Goal: Communication & Community: Answer question/provide support

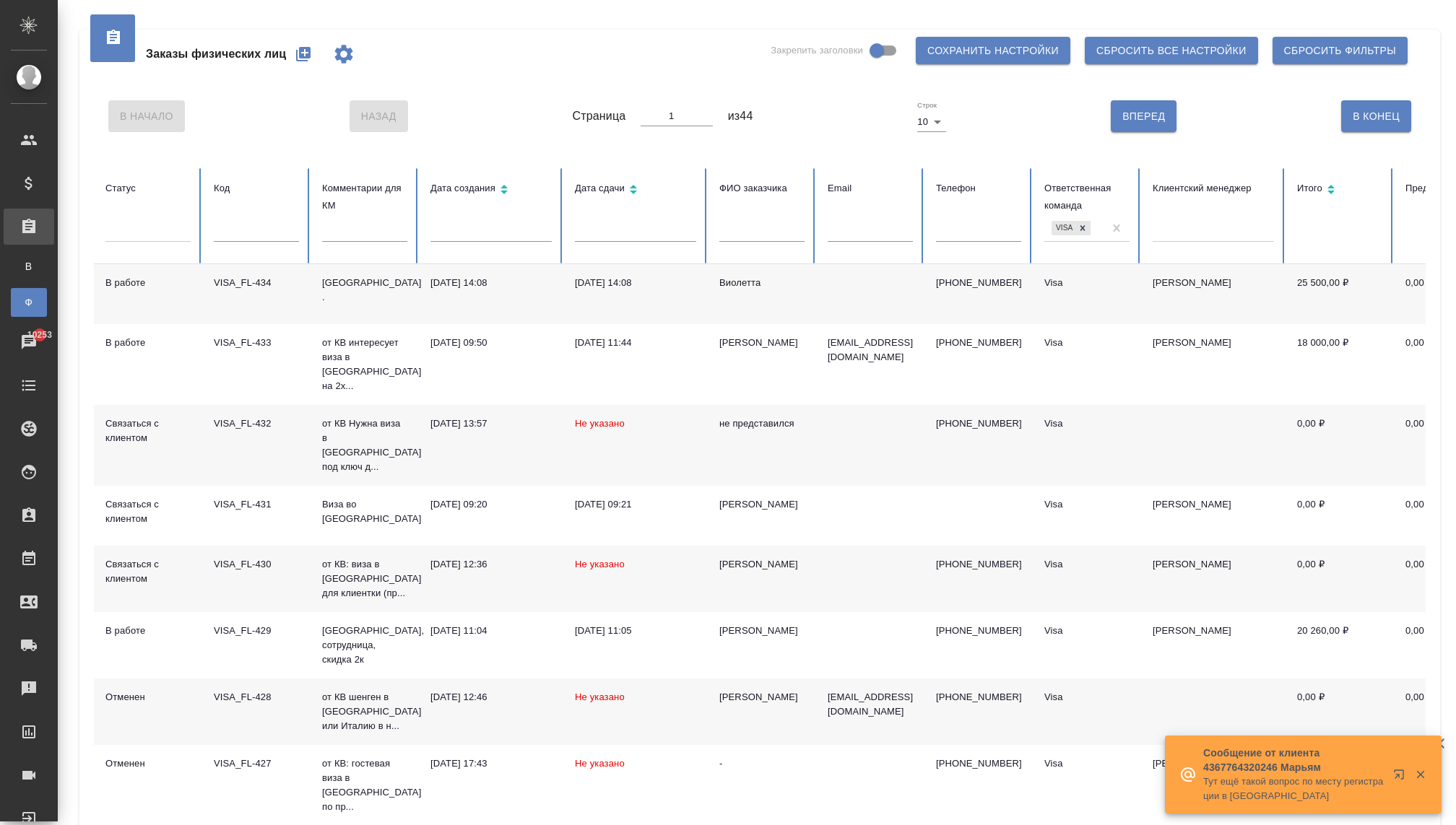
click at [1413, 773] on button "button" at bounding box center [1420, 774] width 29 height 13
click at [1418, 782] on icon "button" at bounding box center [1420, 782] width 8 height 8
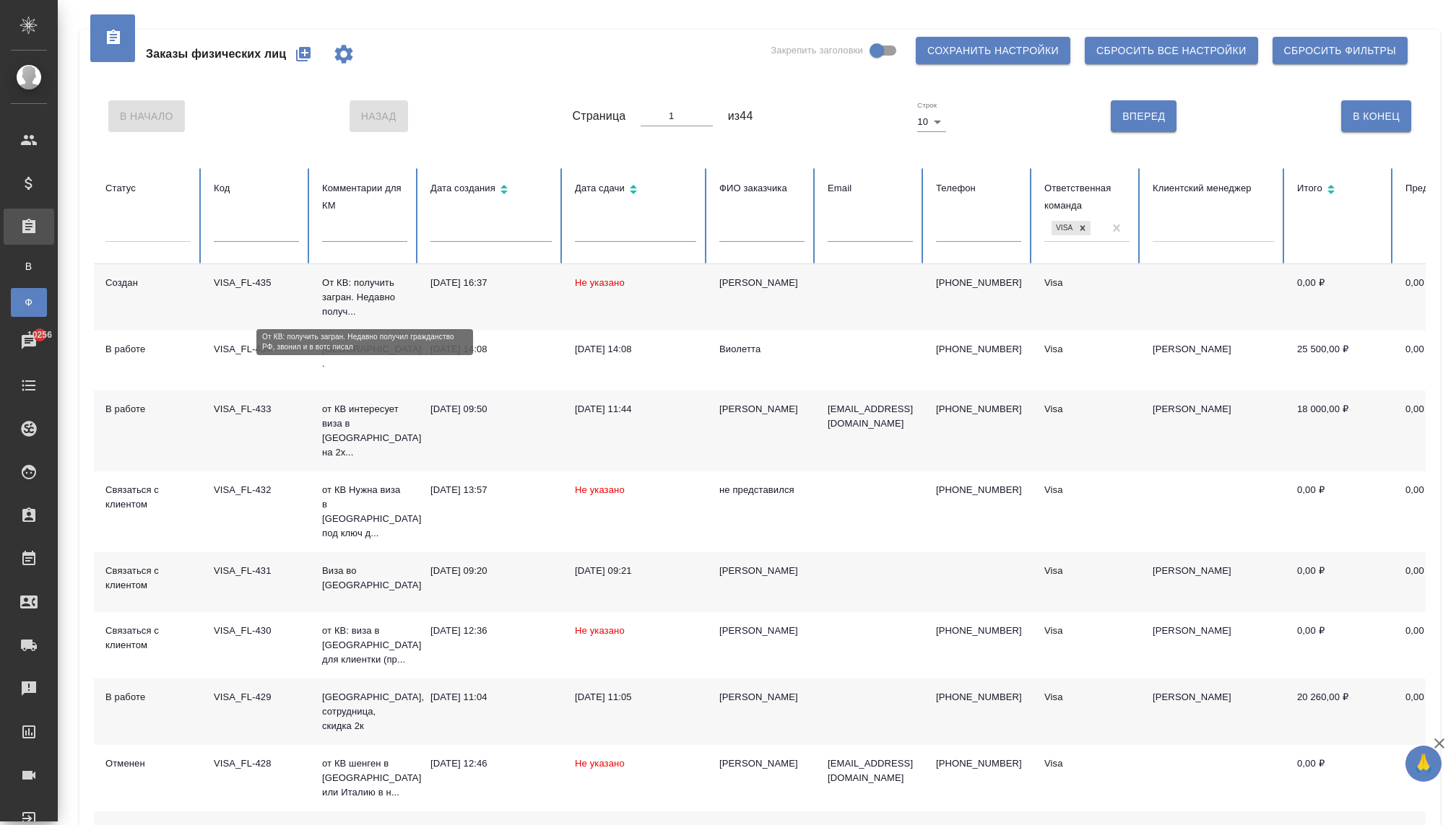
click at [370, 308] on p "От КВ: получить загран. Недавно получ..." at bounding box center [365, 297] width 86 height 43
click at [367, 299] on p "От КВ: получить загран. Недавно получ..." at bounding box center [365, 297] width 86 height 43
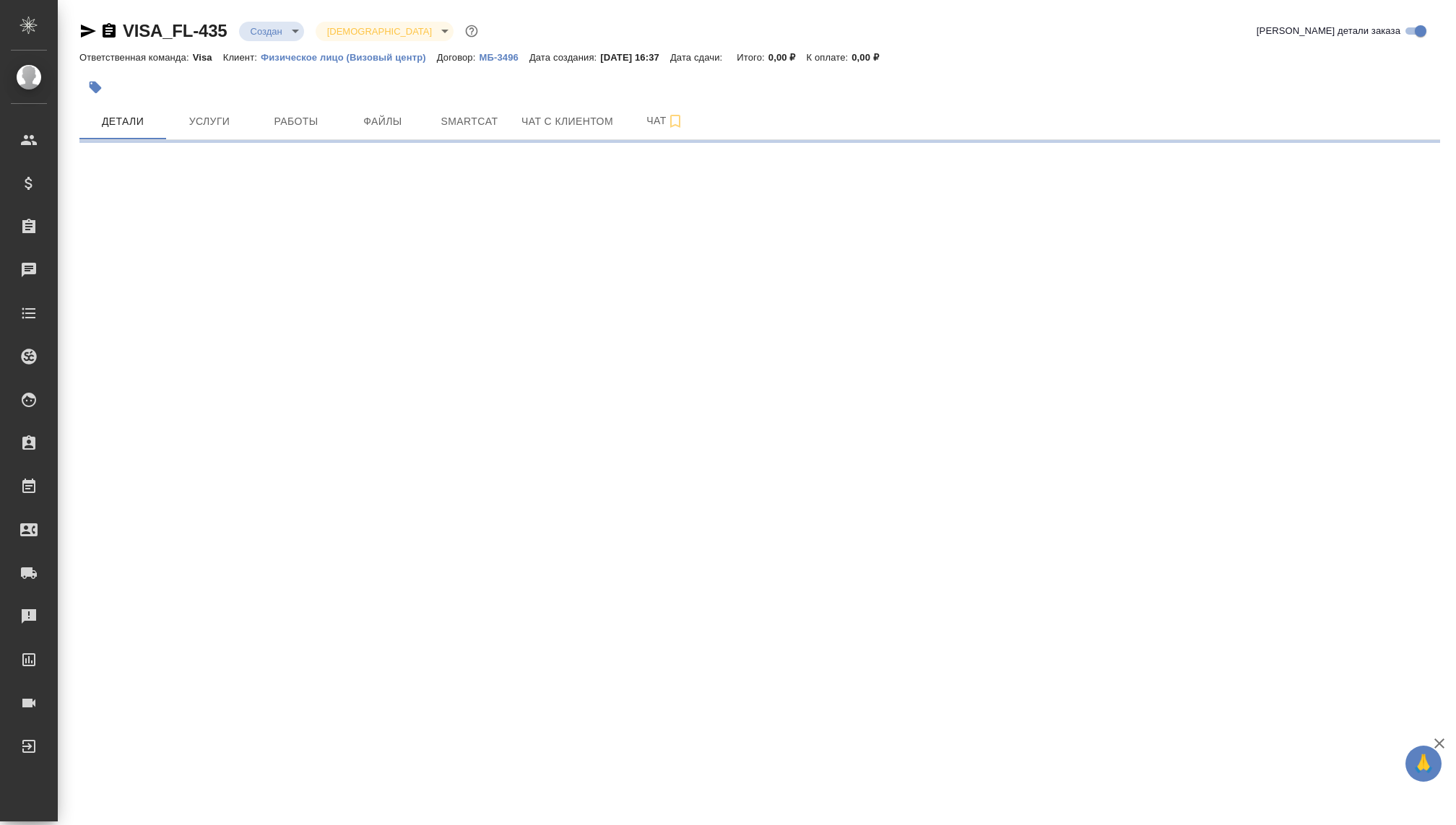
select select "RU"
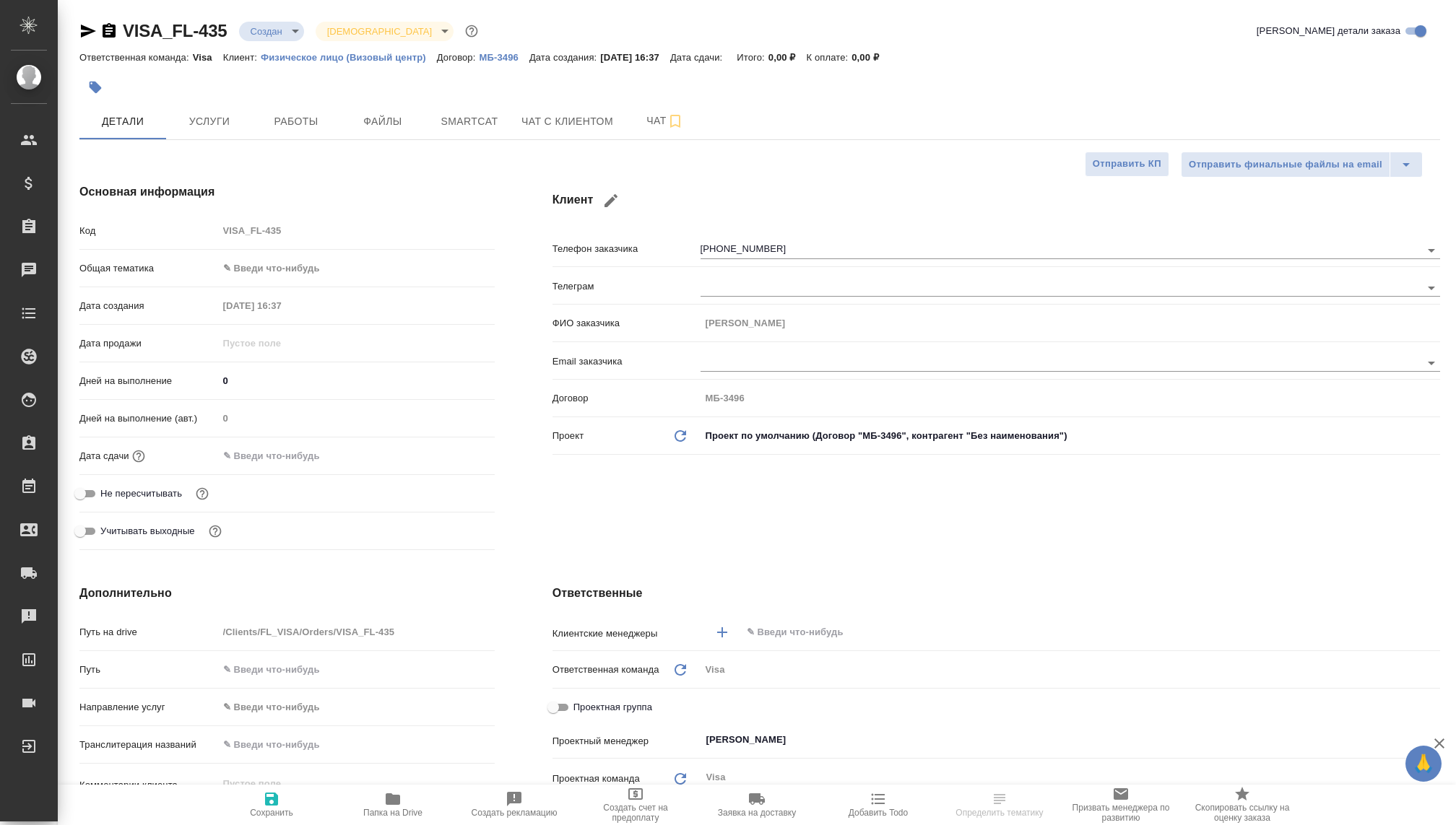
type textarea "x"
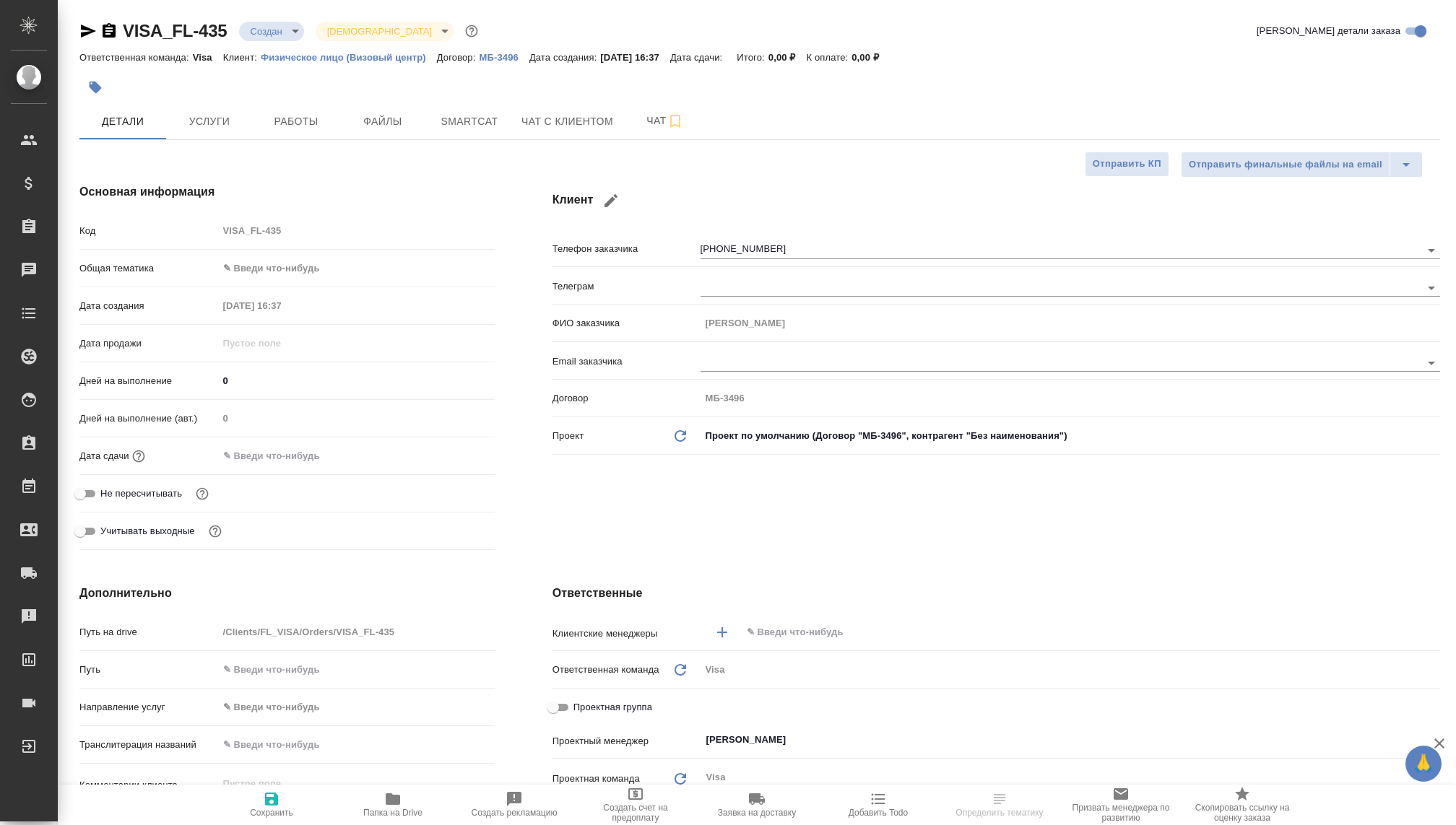
type textarea "x"
click at [264, 29] on body "🙏 .cls-1 fill:#fff; AWATERA [PERSON_NAME] Спецификации Заказы Чаты Todo Проекты…" at bounding box center [728, 412] width 1456 height 825
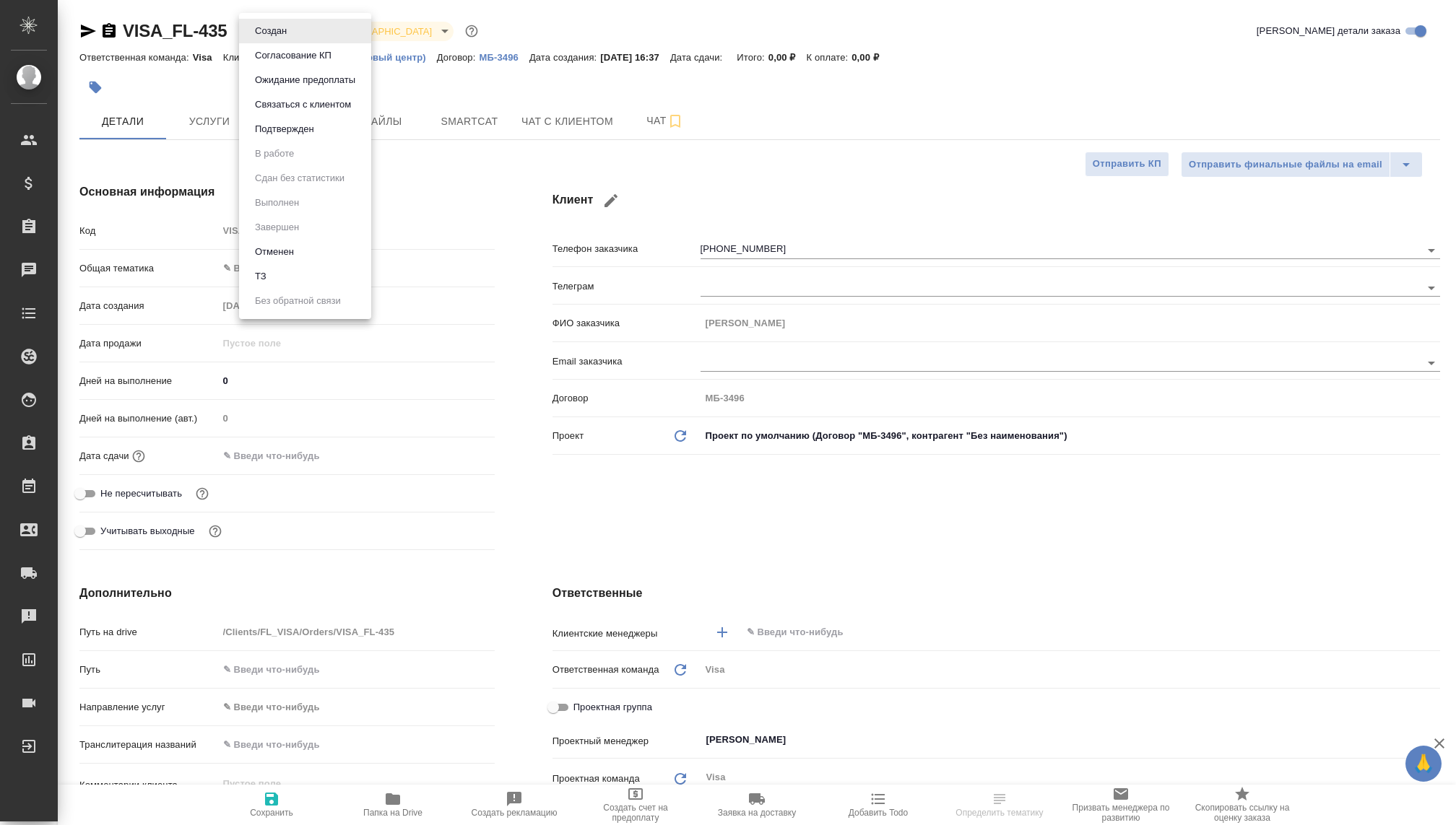
click at [291, 39] on button "Связаться с клиентом" at bounding box center [271, 30] width 41 height 16
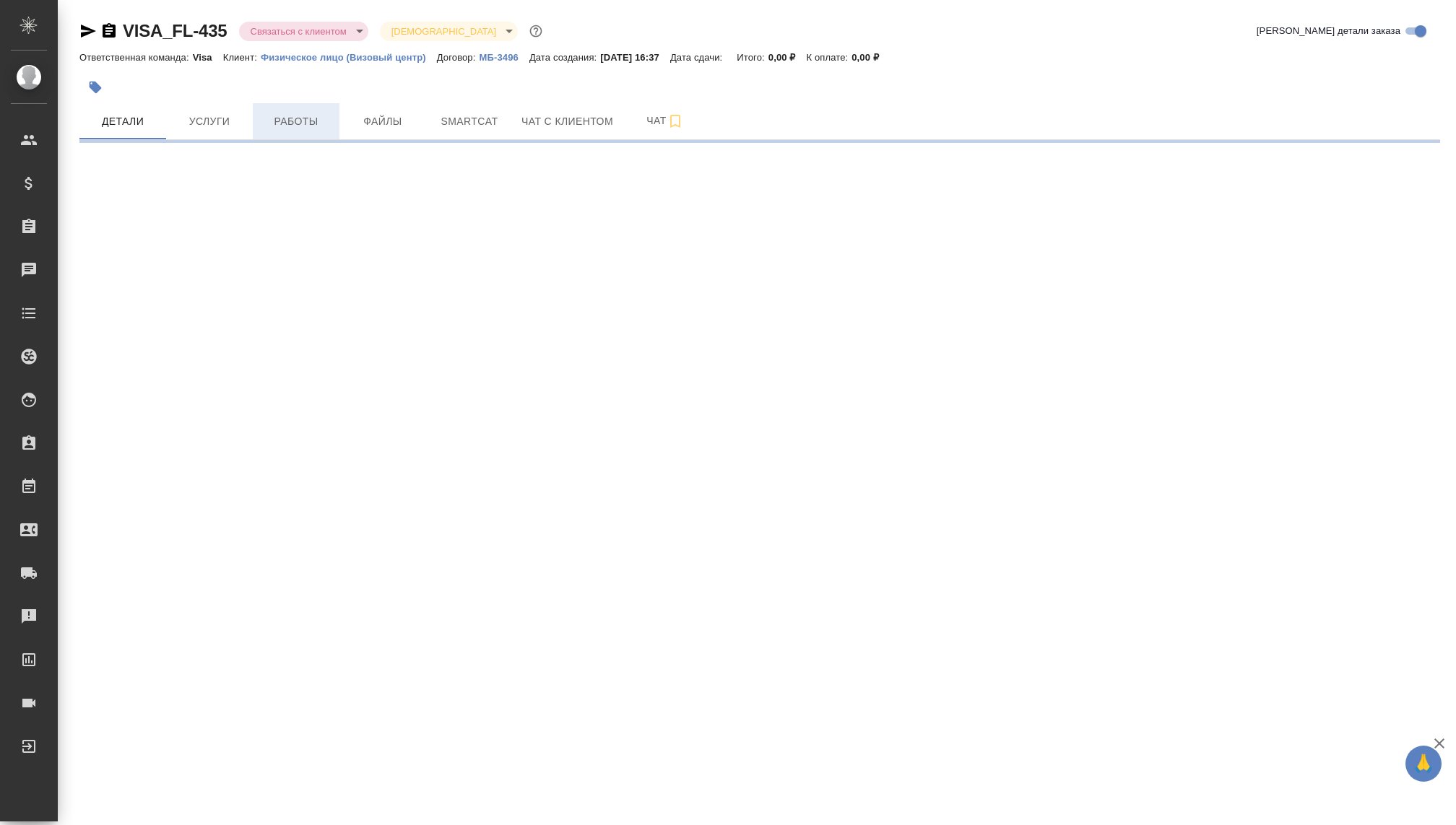
select select "RU"
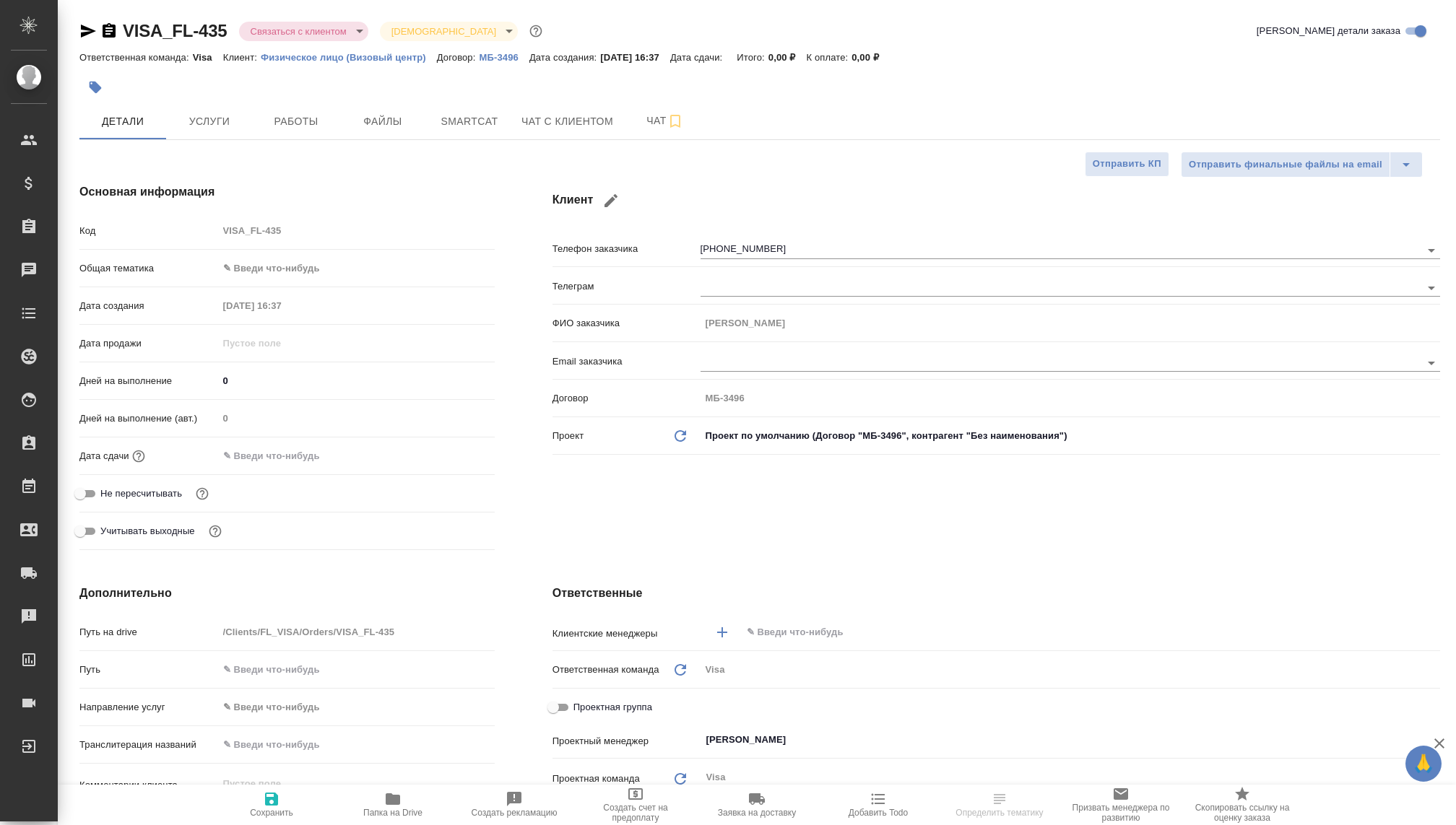
type textarea "x"
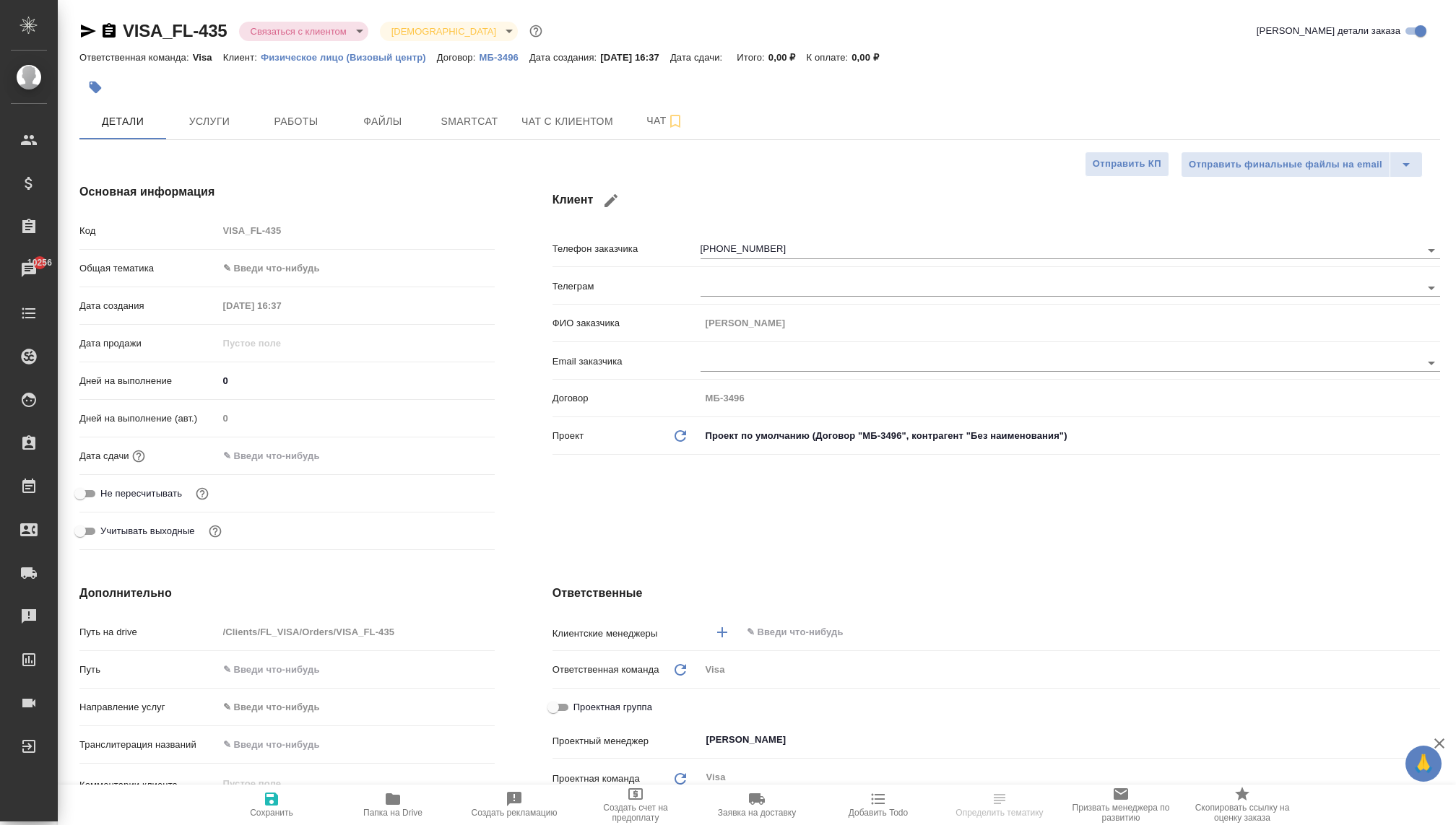
type textarea "x"
select select "RU"
type textarea "x"
